Goal: Information Seeking & Learning: Find specific page/section

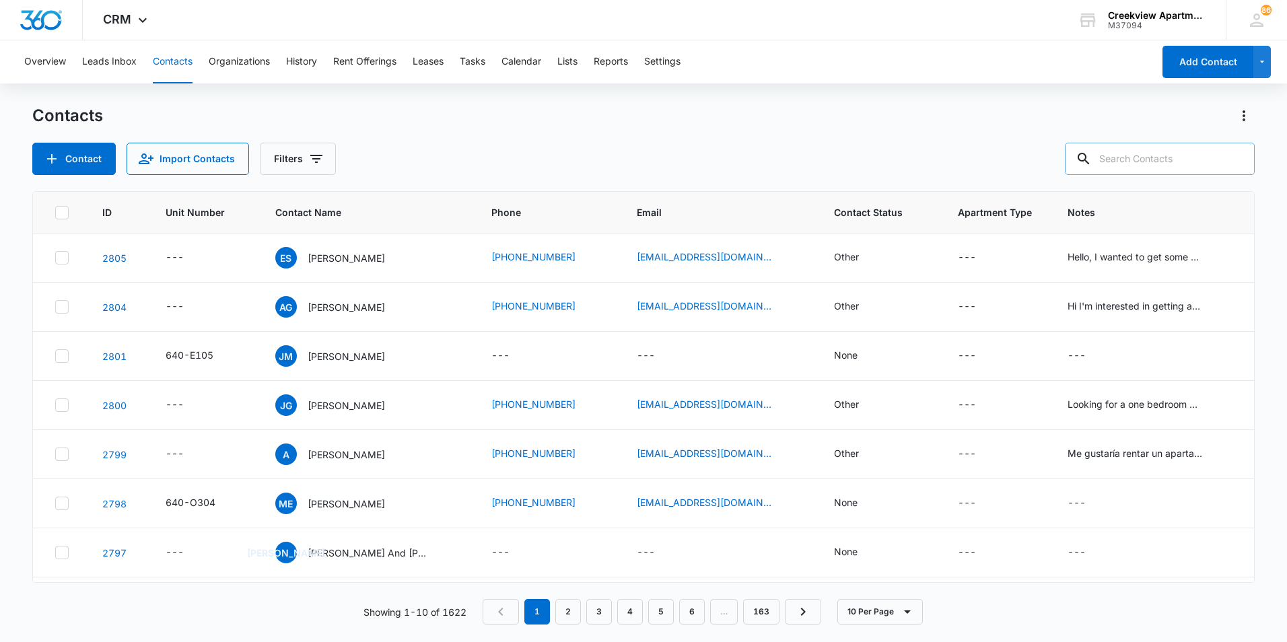
click at [1142, 151] on input "text" at bounding box center [1160, 159] width 190 height 32
type input "i204"
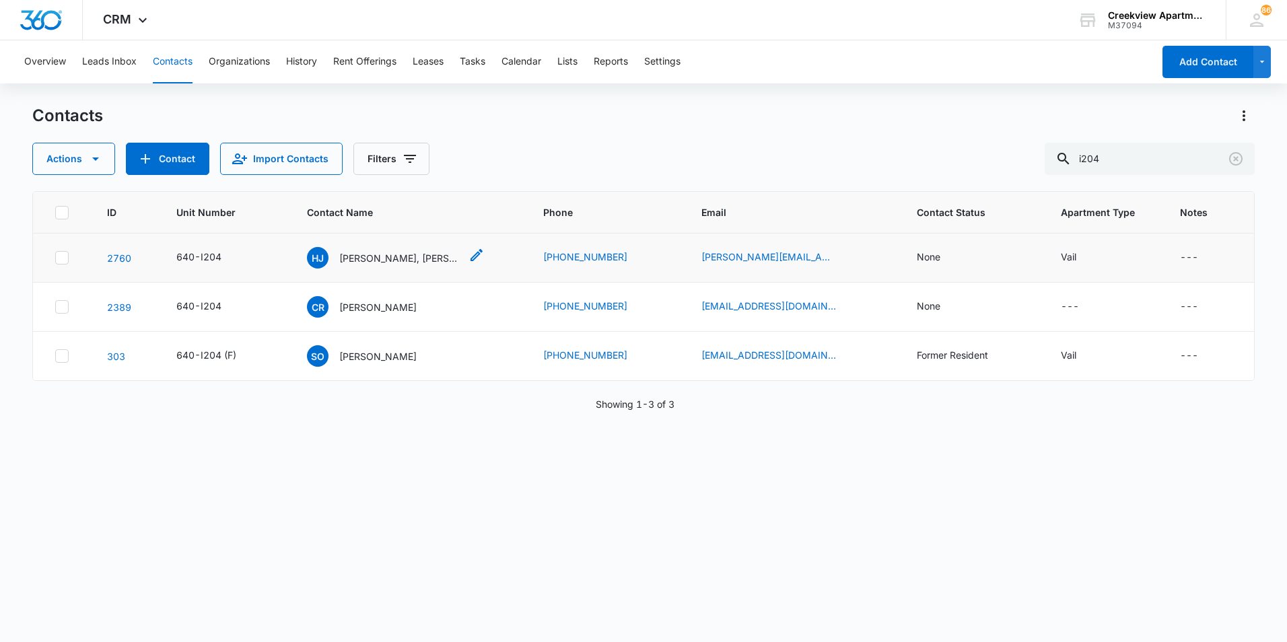
click at [395, 261] on p "[PERSON_NAME], [PERSON_NAME]" at bounding box center [399, 258] width 121 height 14
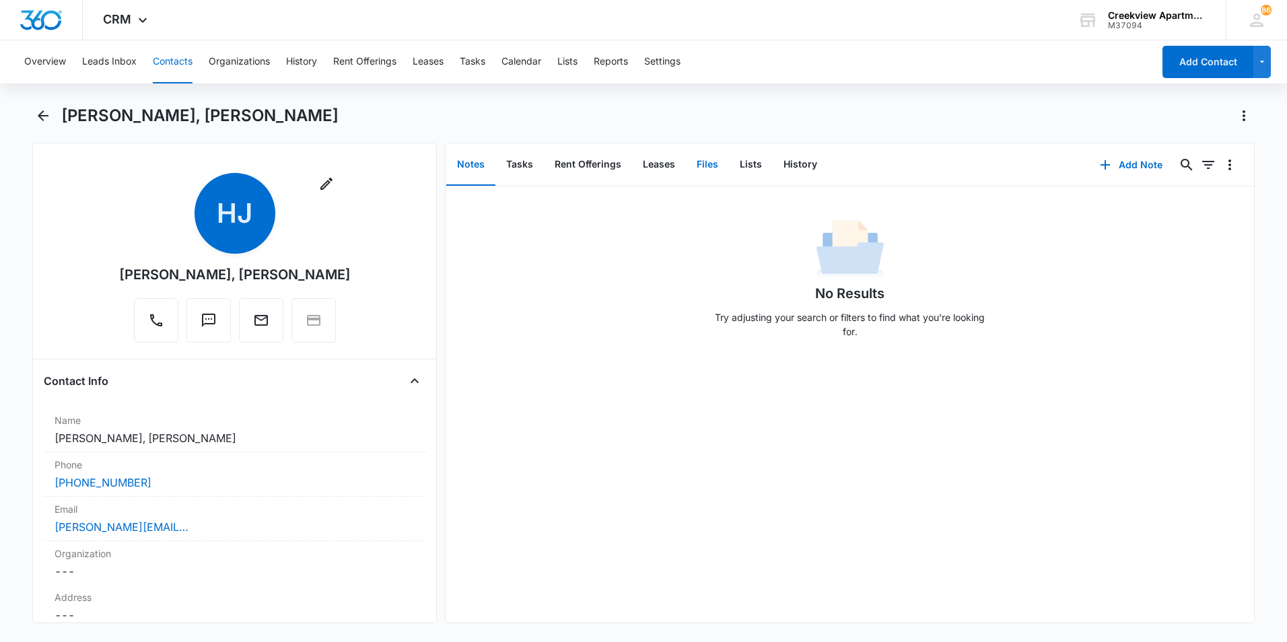
click at [707, 166] on button "Files" at bounding box center [707, 165] width 43 height 42
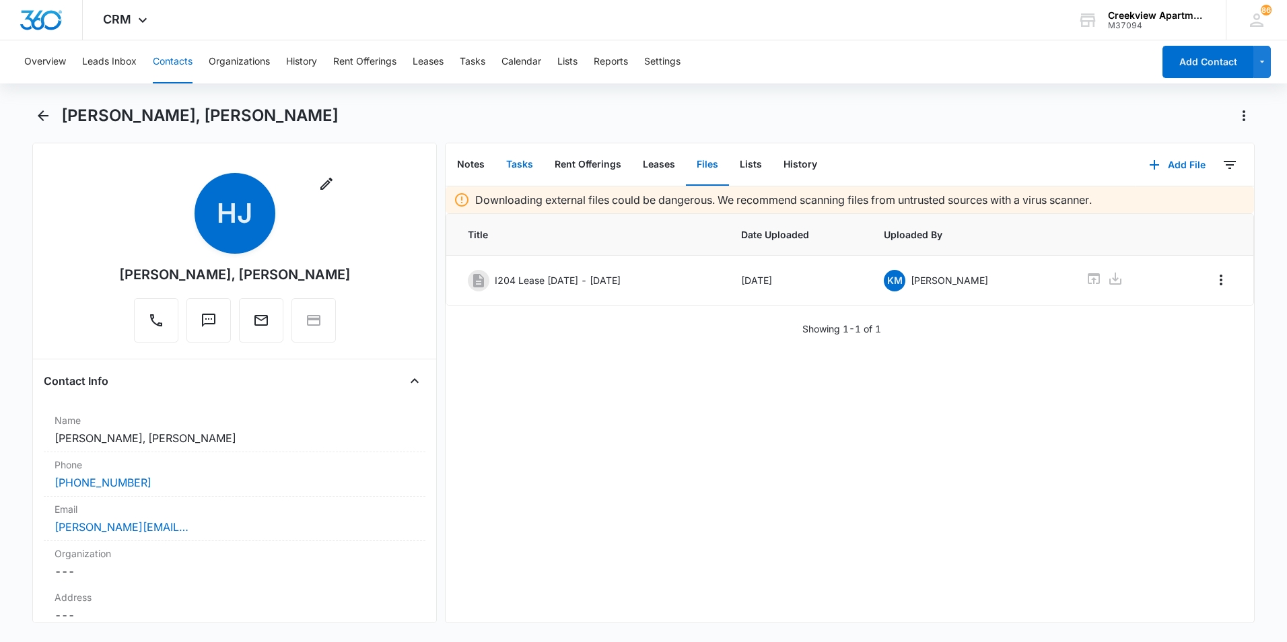
click at [518, 170] on button "Tasks" at bounding box center [519, 165] width 48 height 42
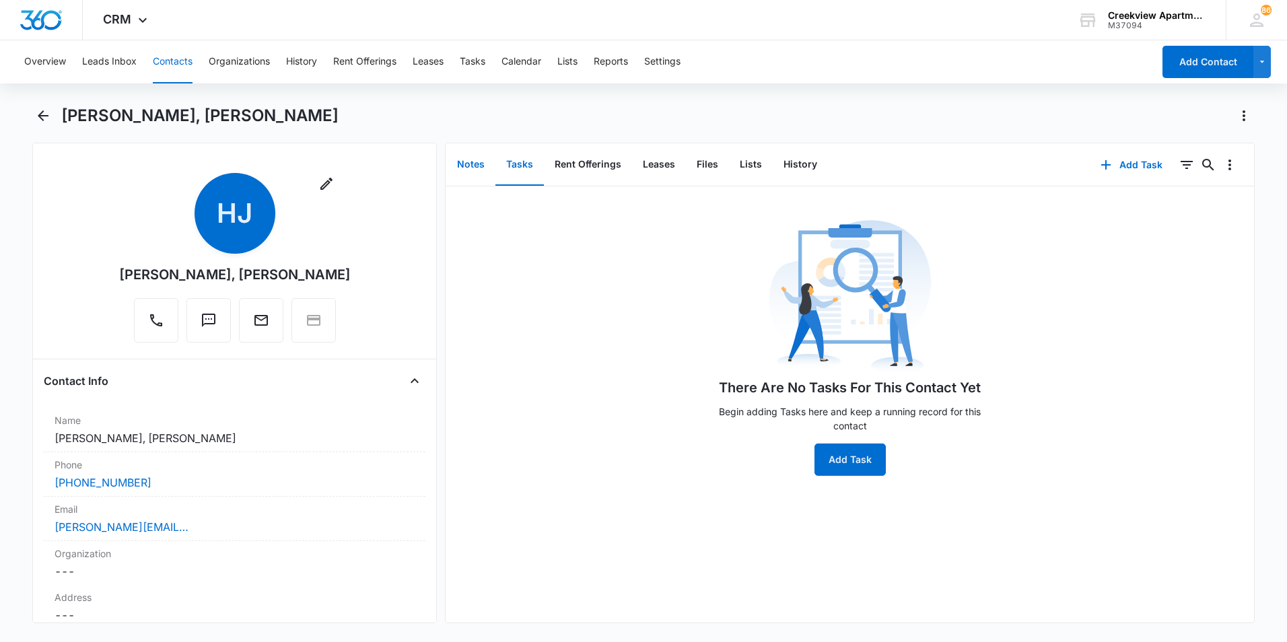
click at [472, 167] on button "Notes" at bounding box center [470, 165] width 49 height 42
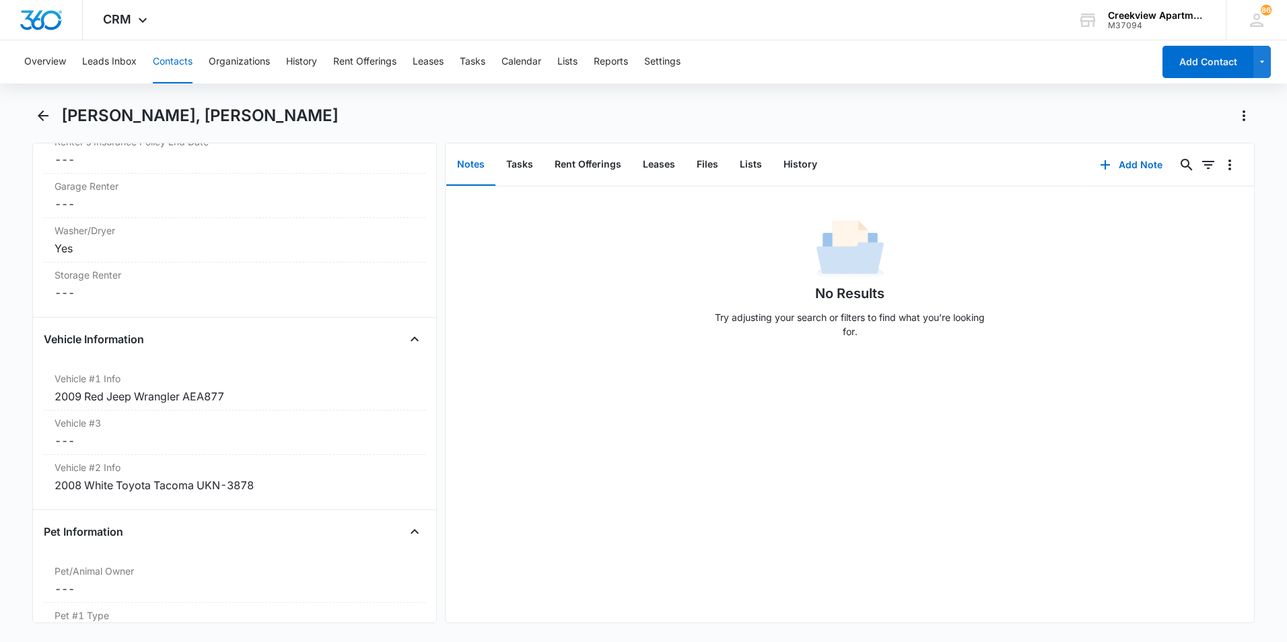
scroll to position [1548, 0]
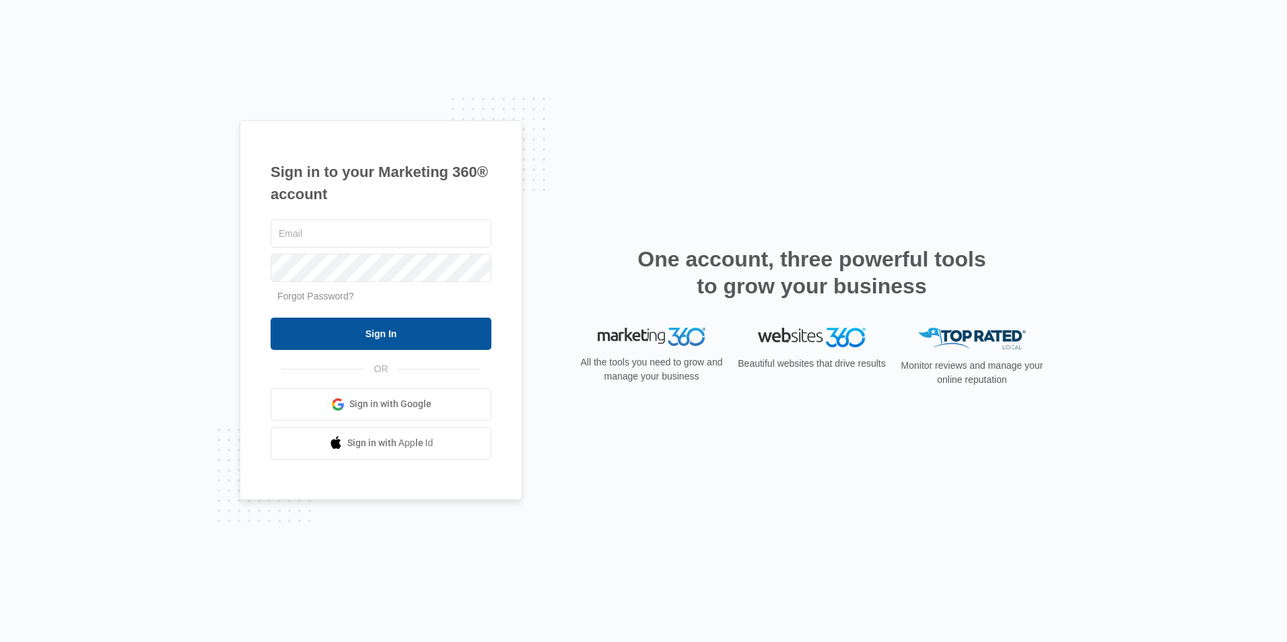
type input "[EMAIL_ADDRESS][DOMAIN_NAME]"
click at [362, 320] on input "Sign In" at bounding box center [381, 334] width 221 height 32
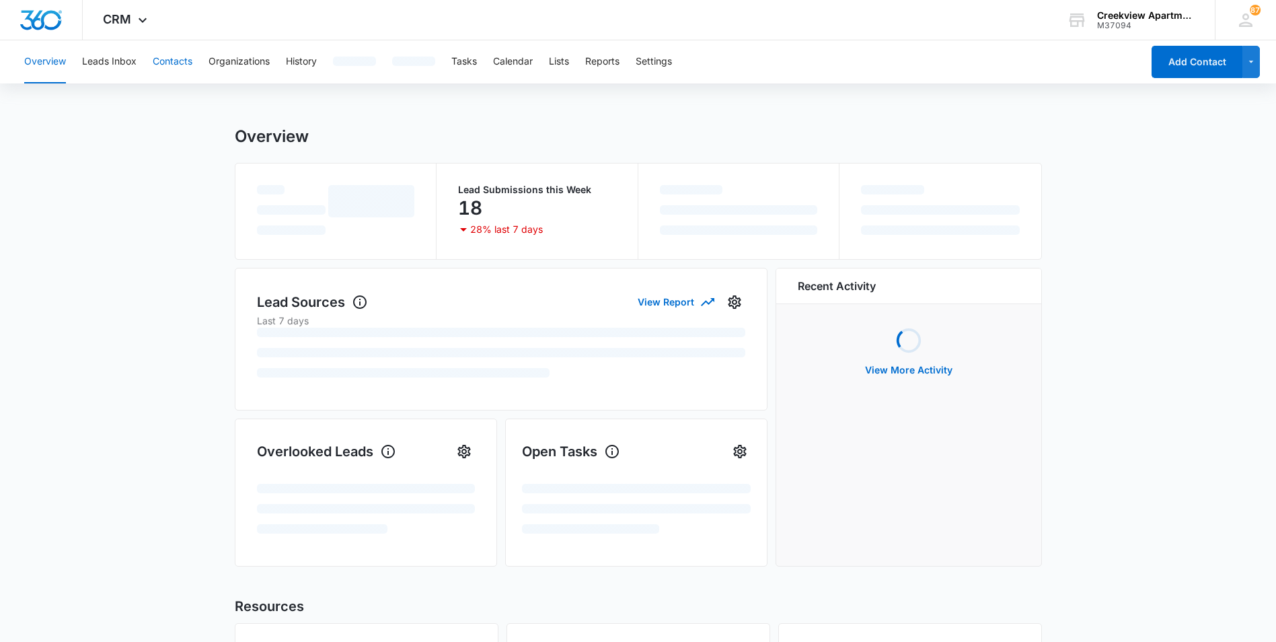
click at [190, 60] on button "Contacts" at bounding box center [173, 61] width 40 height 43
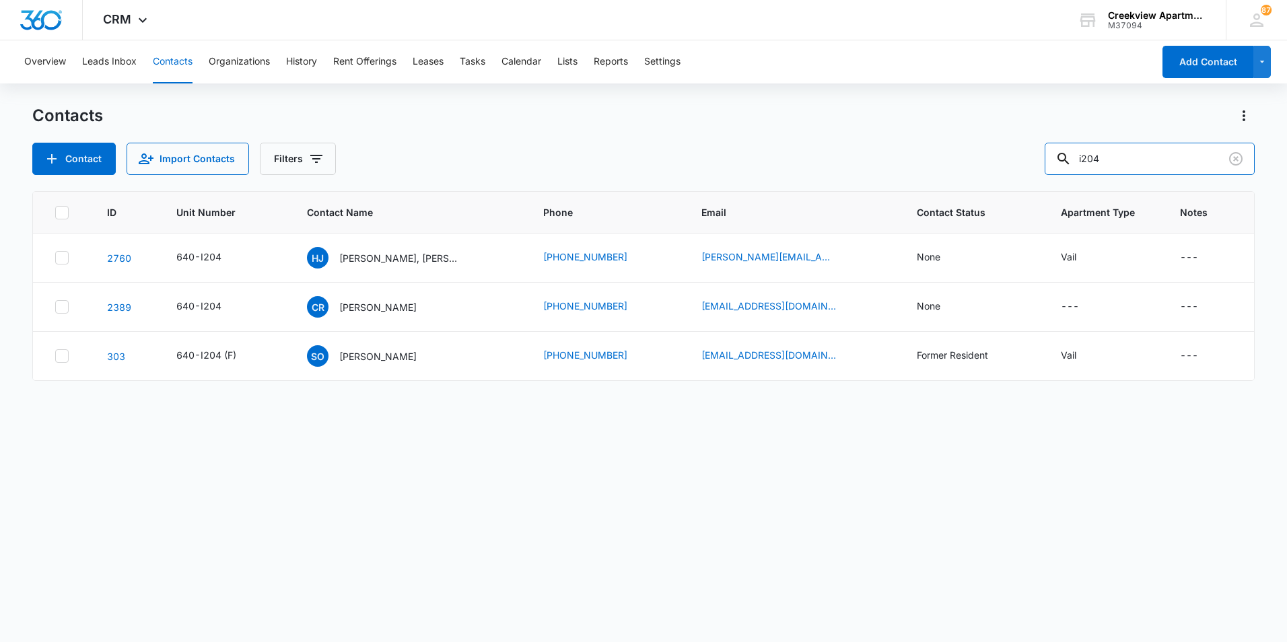
click at [927, 144] on div "Contact Import Contacts Filters i204" at bounding box center [643, 159] width 1222 height 32
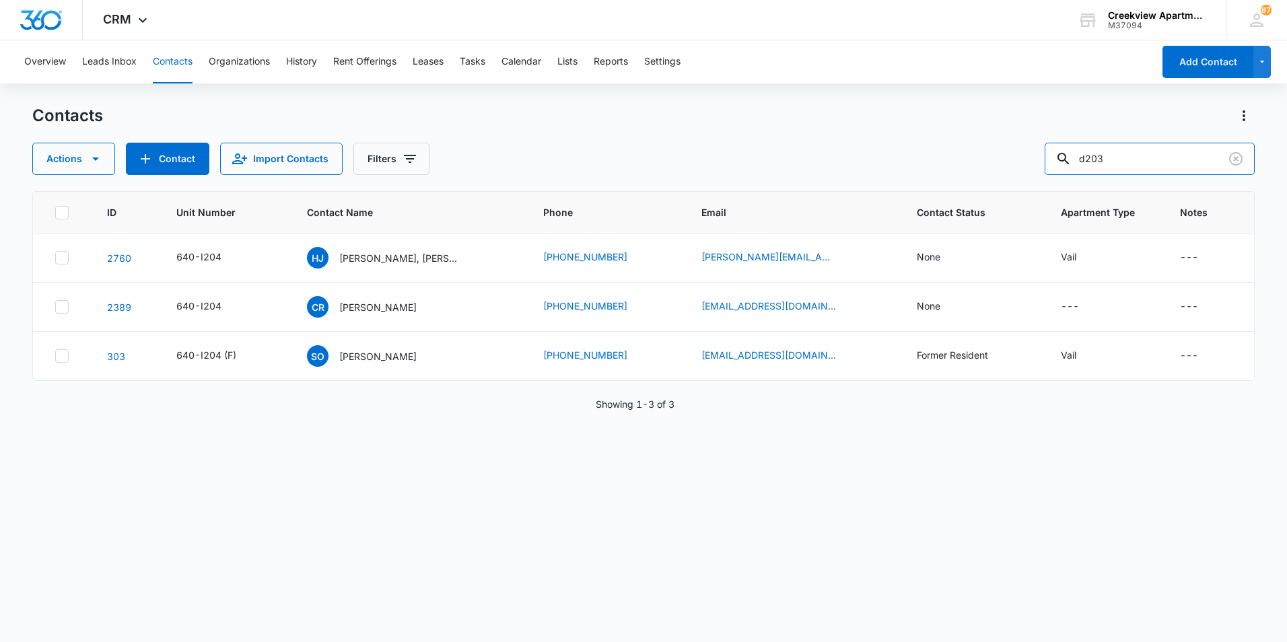
type input "d203"
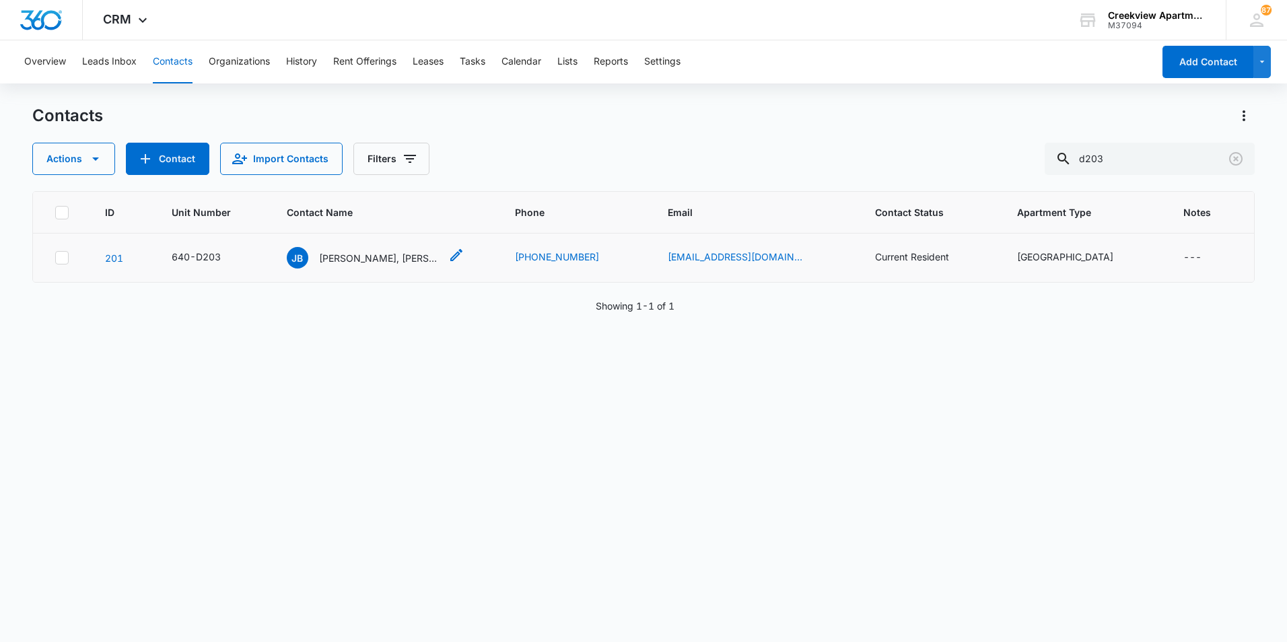
click at [375, 259] on p "Jamie Brunkhardt, Jorge Lopez" at bounding box center [379, 258] width 121 height 14
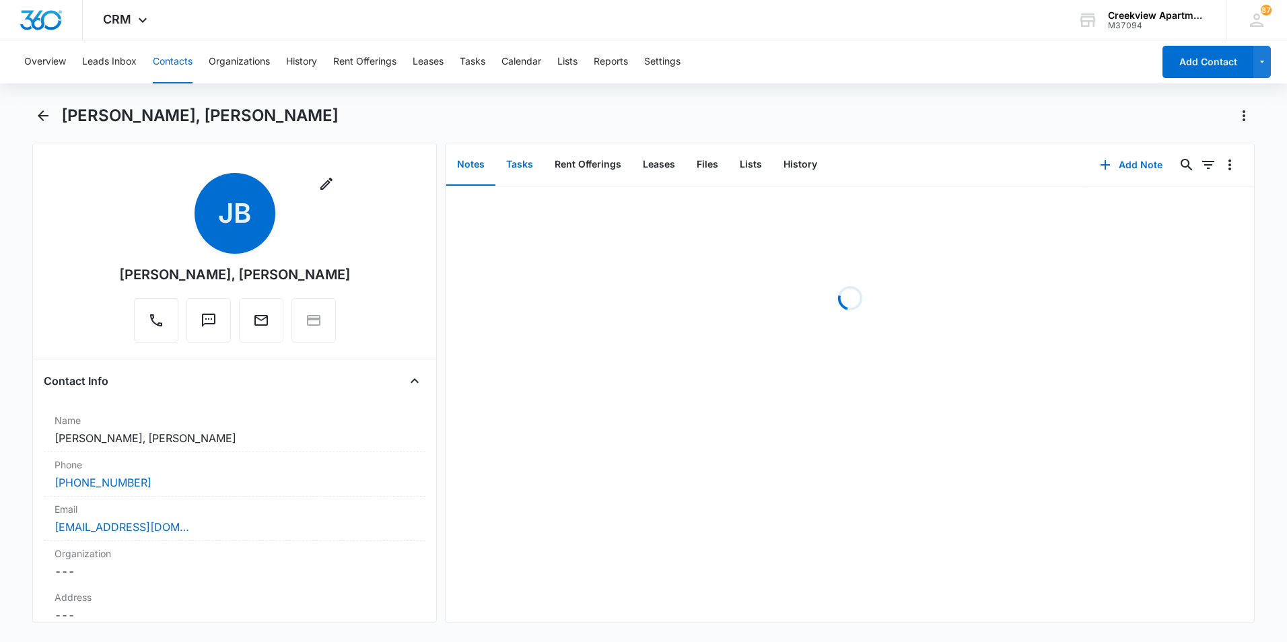
click at [525, 156] on button "Tasks" at bounding box center [519, 165] width 48 height 42
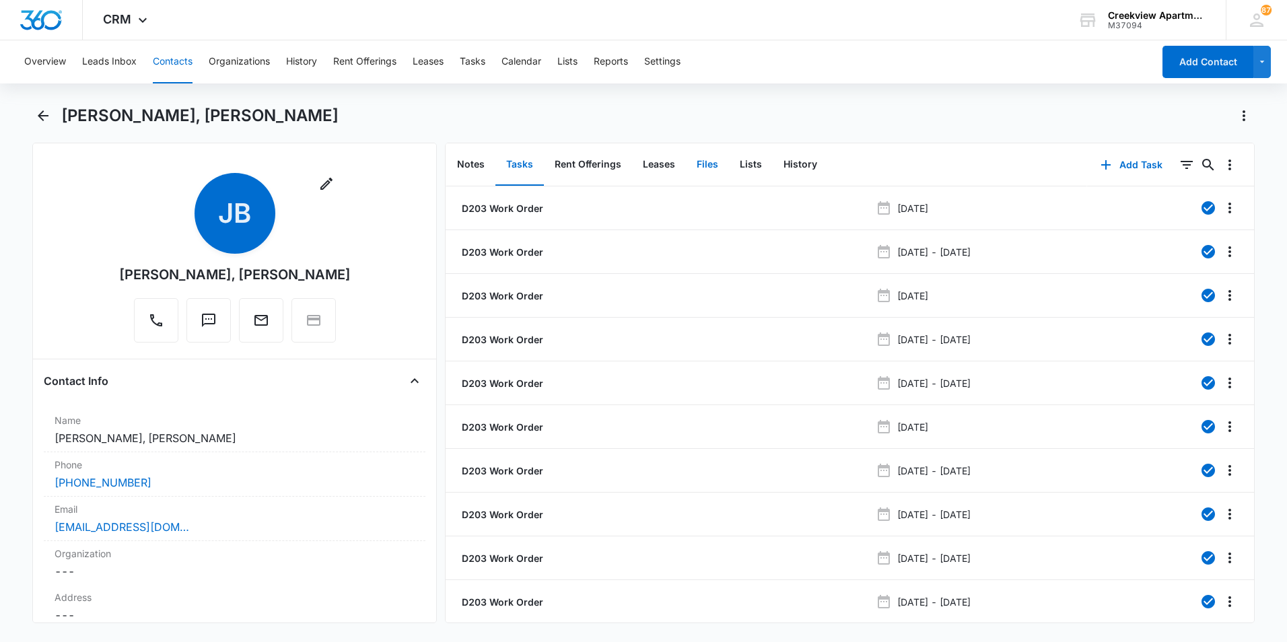
click at [687, 159] on button "Files" at bounding box center [707, 165] width 43 height 42
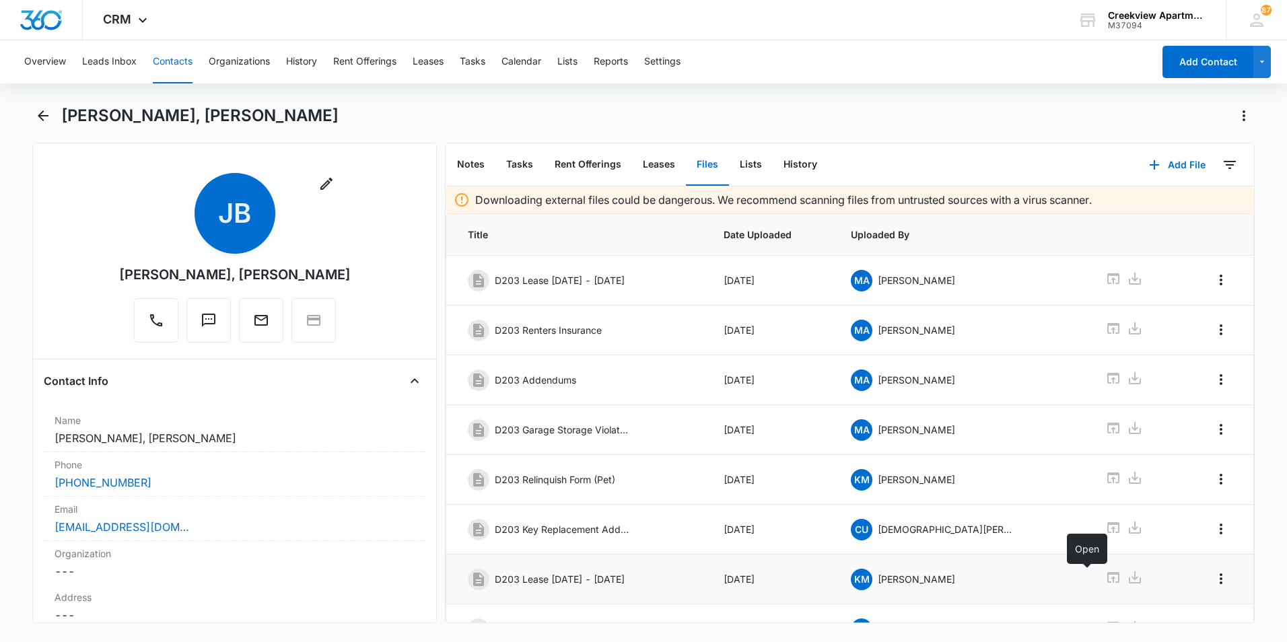
click at [1107, 576] on icon at bounding box center [1113, 577] width 12 height 11
